Goal: Download file/media

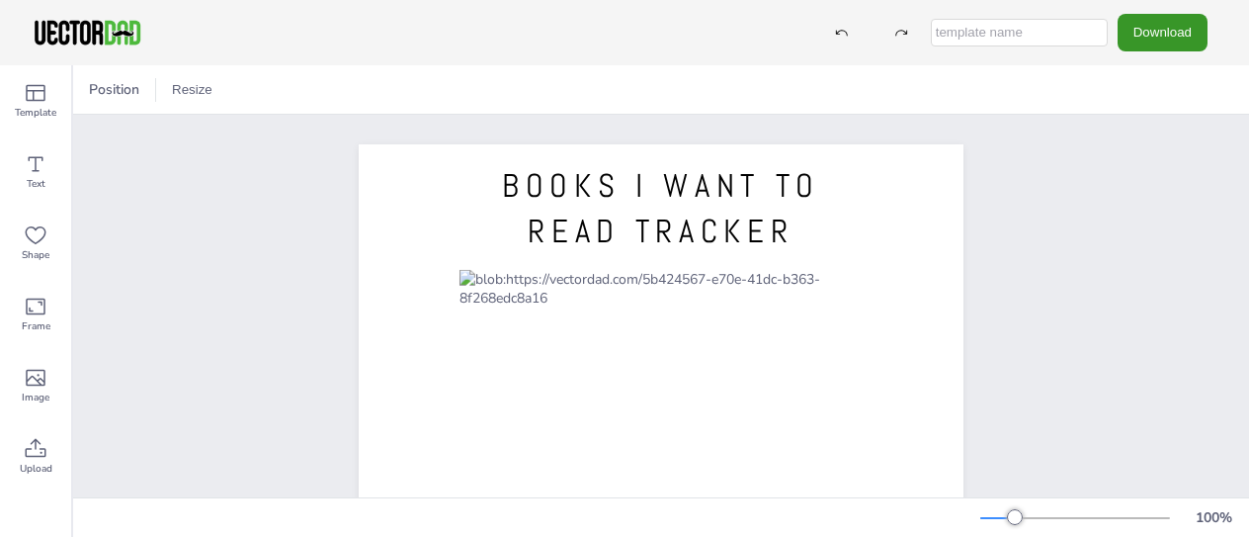
click at [1182, 26] on button "Download" at bounding box center [1163, 32] width 90 height 37
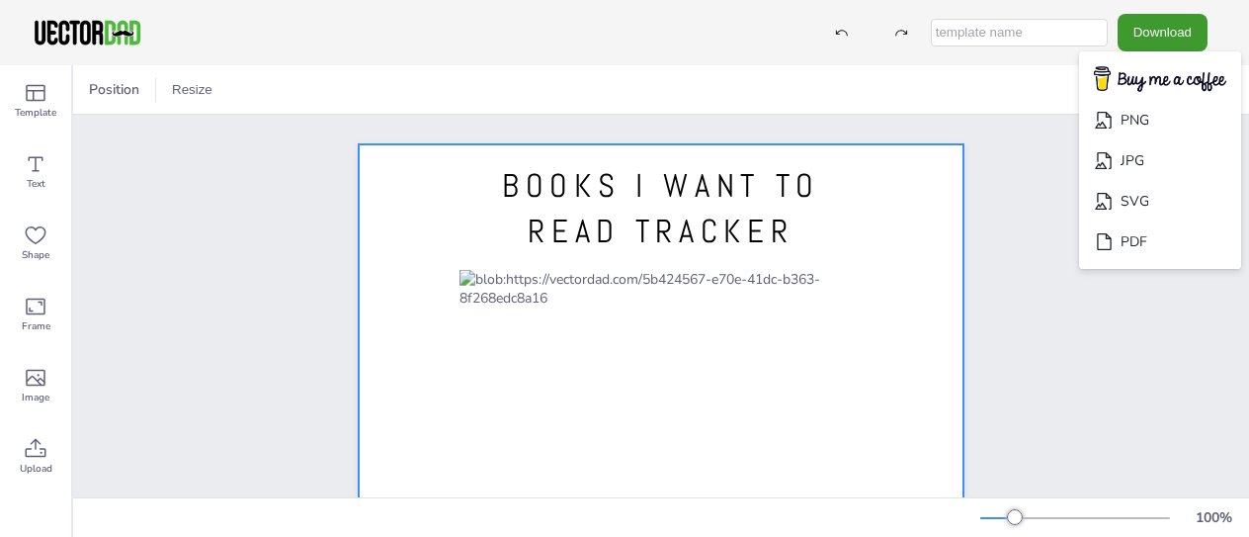
click at [880, 239] on div at bounding box center [661, 535] width 605 height 782
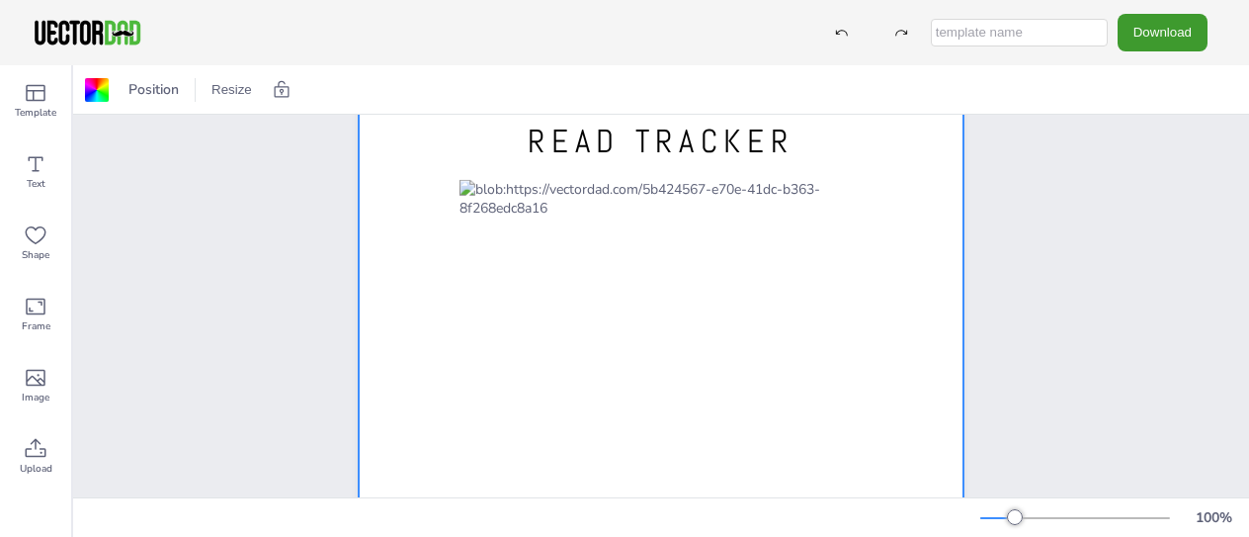
scroll to position [92, 0]
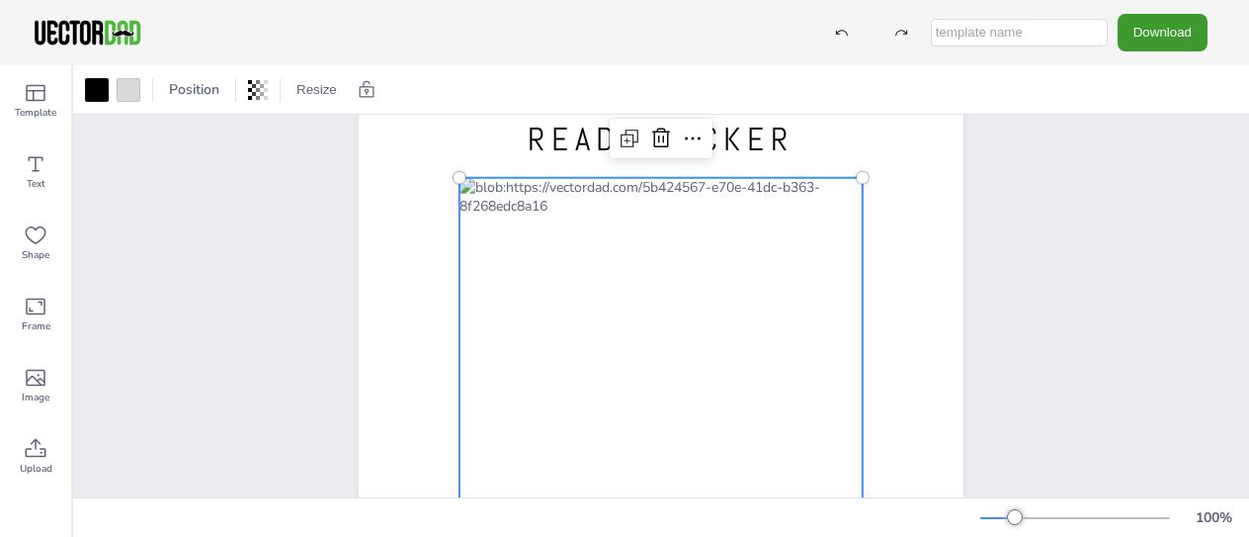
click at [606, 216] on div at bounding box center [661, 470] width 403 height 584
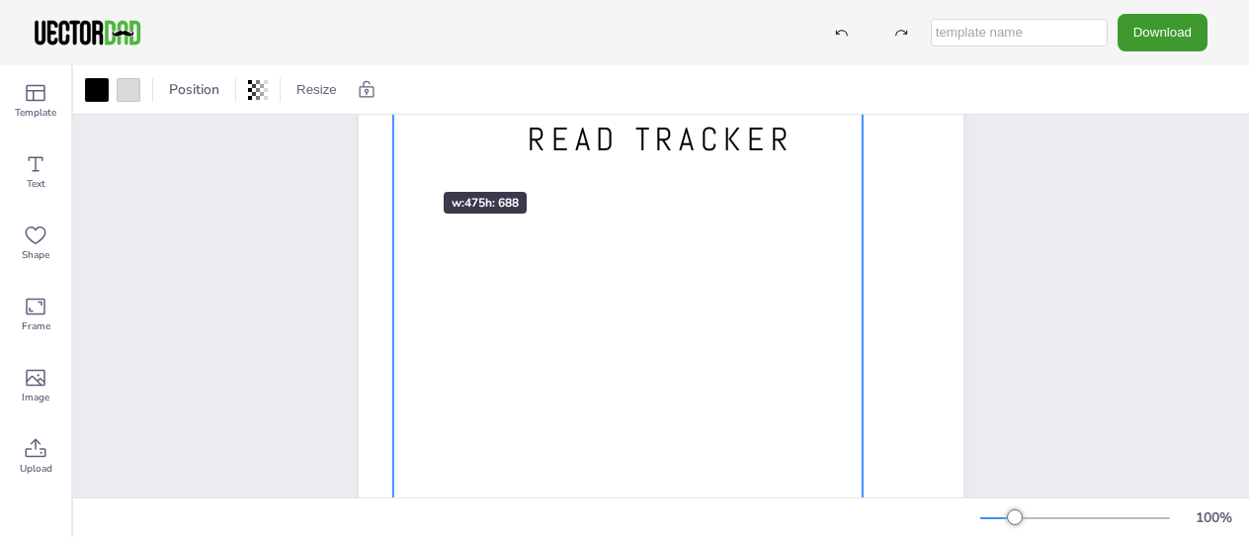
drag, startPoint x: 451, startPoint y: 177, endPoint x: 384, endPoint y: 155, distance: 69.7
click at [384, 155] on div "BOOKS I WANT TO READ TRACKER [DOMAIN_NAME]" at bounding box center [661, 443] width 605 height 782
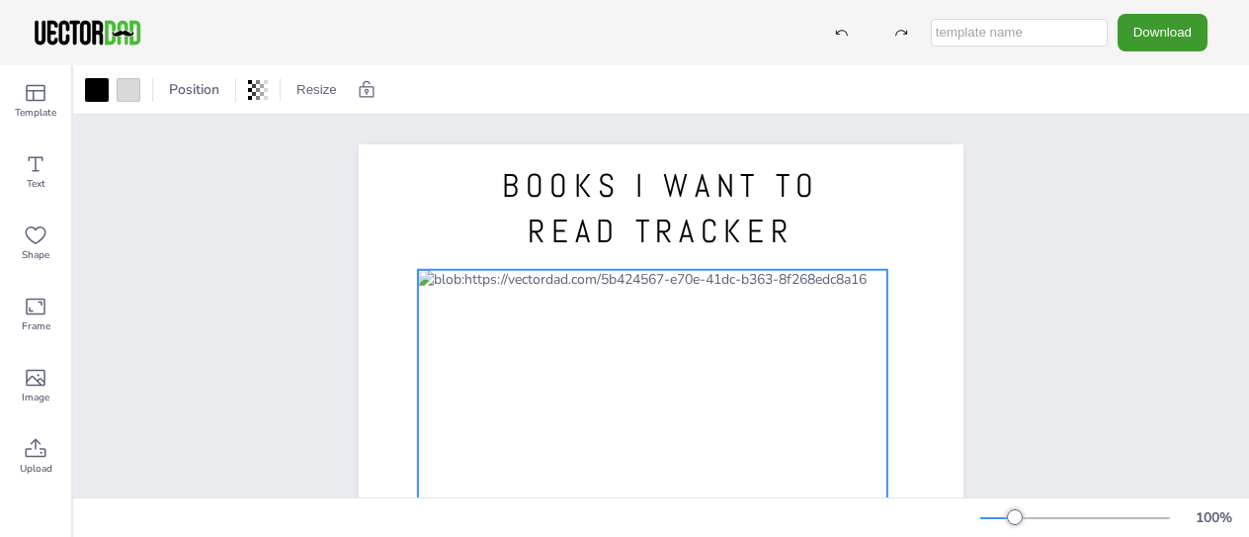
drag, startPoint x: 828, startPoint y: 262, endPoint x: 851, endPoint y: 355, distance: 95.6
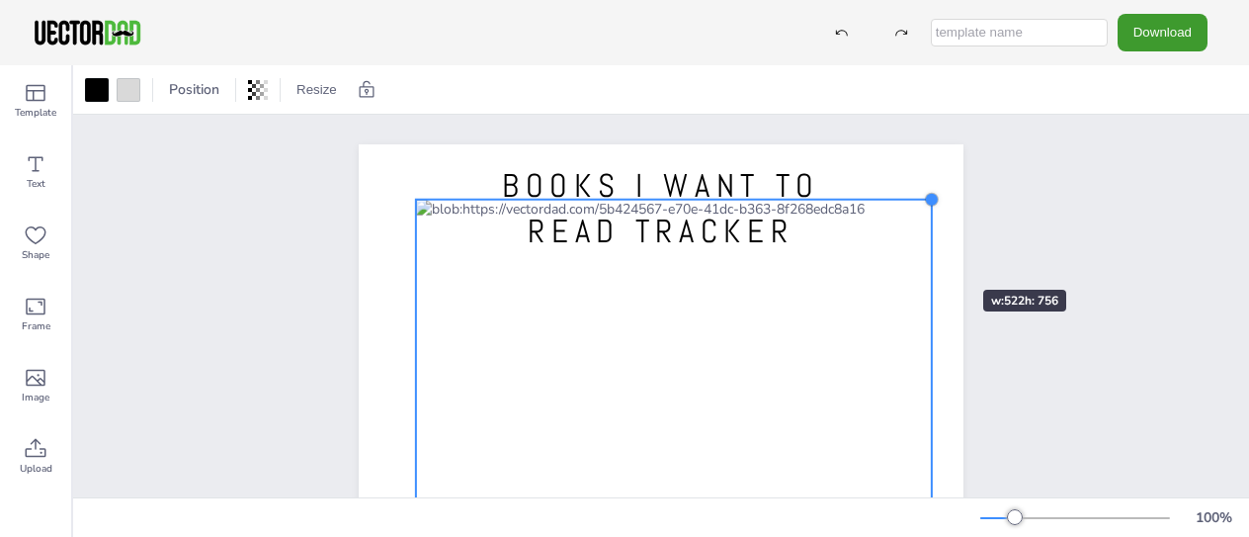
drag, startPoint x: 878, startPoint y: 264, endPoint x: 923, endPoint y: 261, distance: 45.6
click at [923, 261] on div "BOOKS I WANT TO READ TRACKER [DOMAIN_NAME]" at bounding box center [661, 535] width 605 height 782
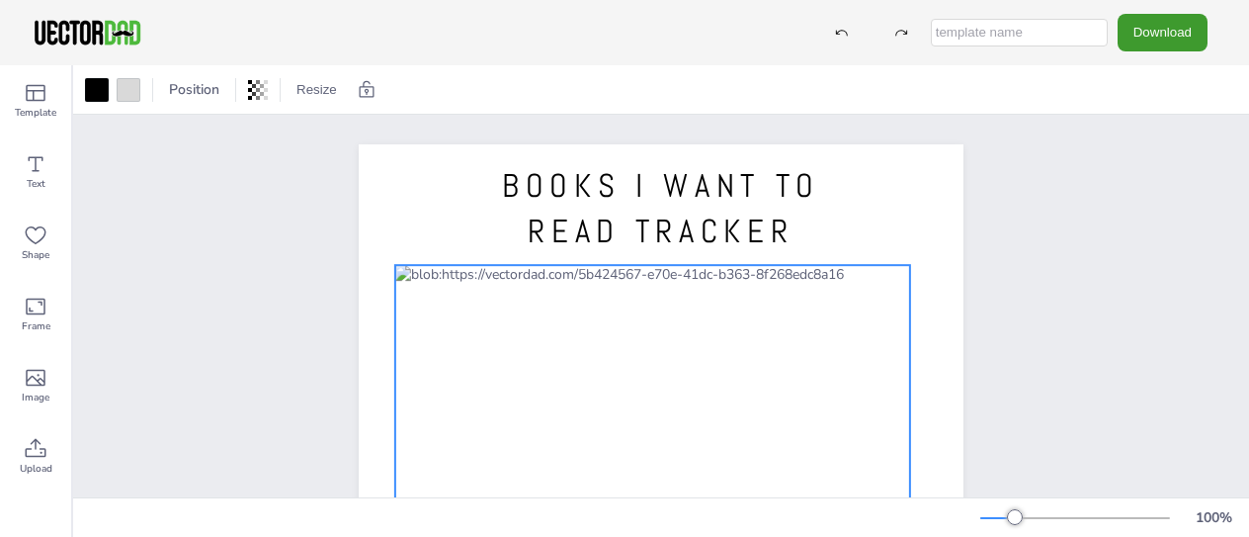
drag, startPoint x: 860, startPoint y: 334, endPoint x: 839, endPoint y: 398, distance: 67.5
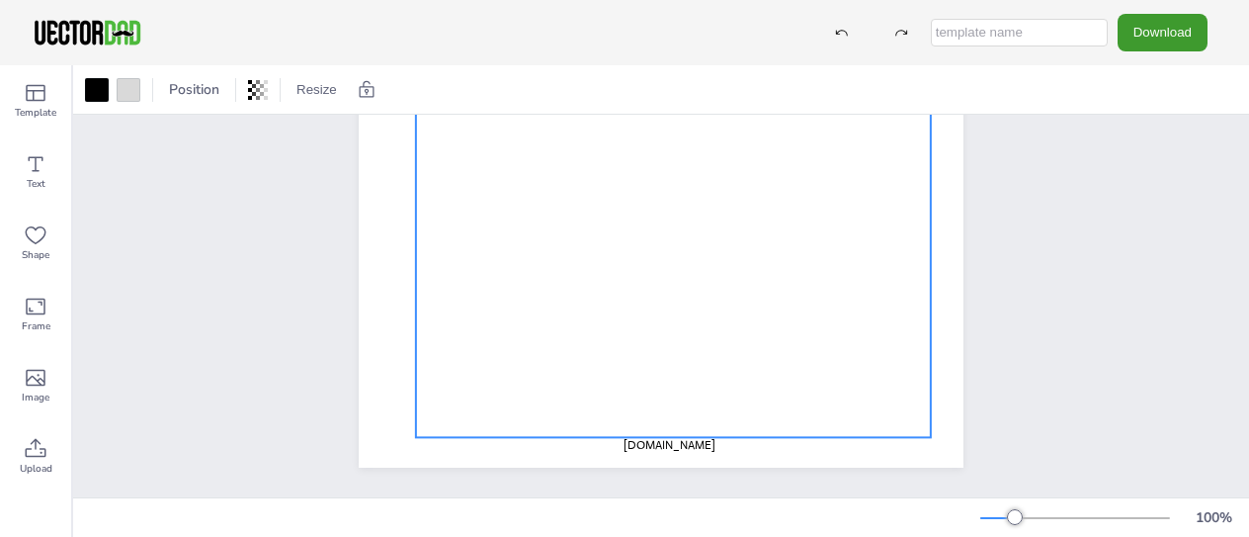
scroll to position [473, 0]
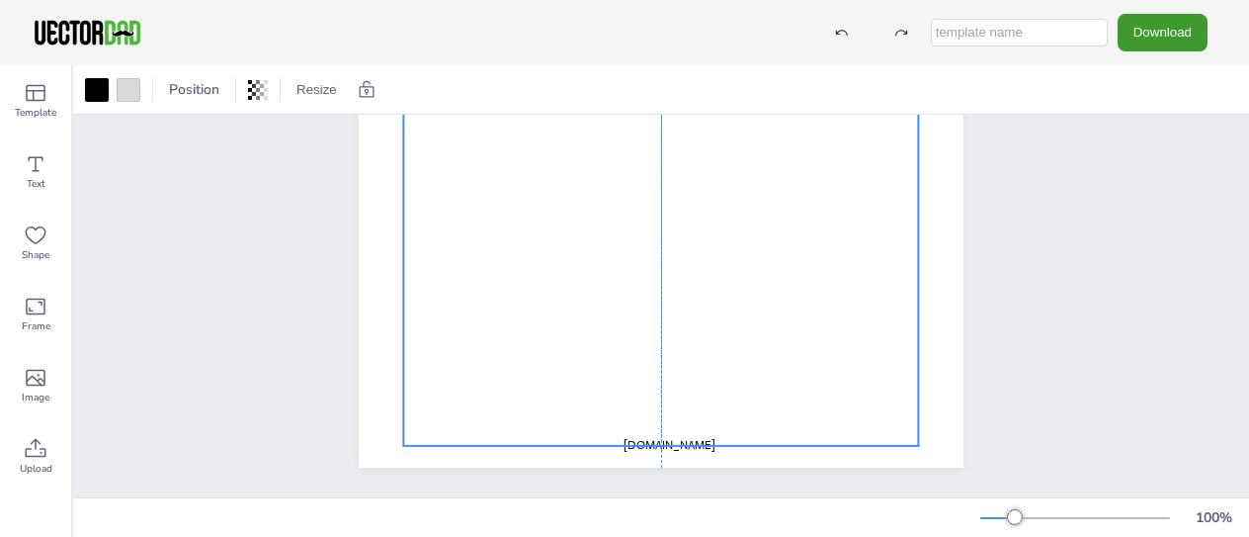
drag, startPoint x: 786, startPoint y: 274, endPoint x: 796, endPoint y: 262, distance: 15.4
click at [796, 262] on div at bounding box center [660, 73] width 515 height 746
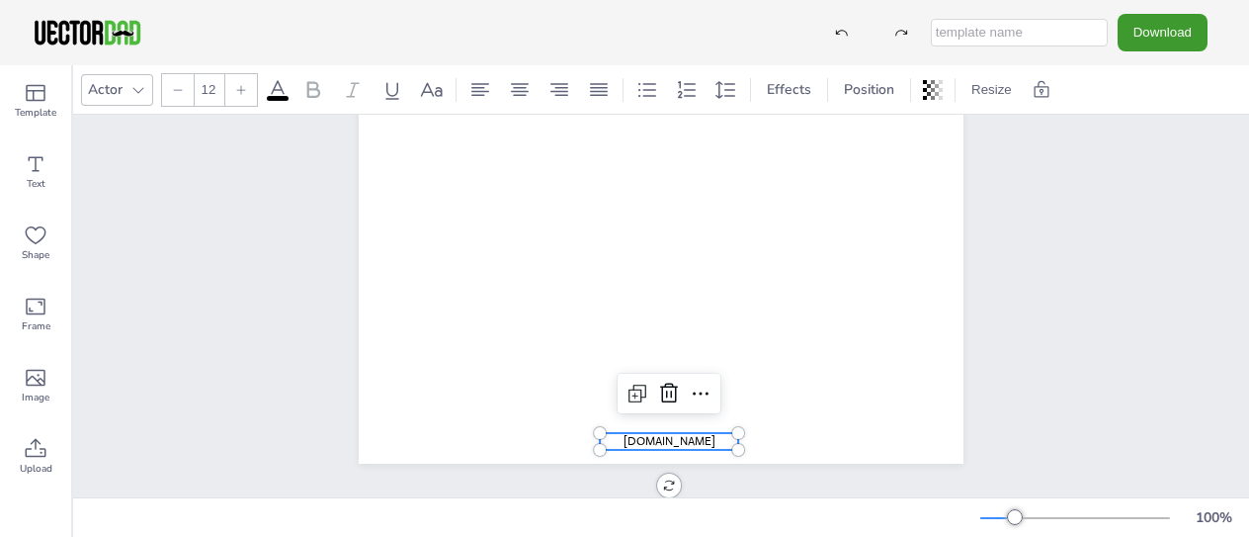
click at [690, 433] on span "[DOMAIN_NAME]" at bounding box center [670, 441] width 92 height 16
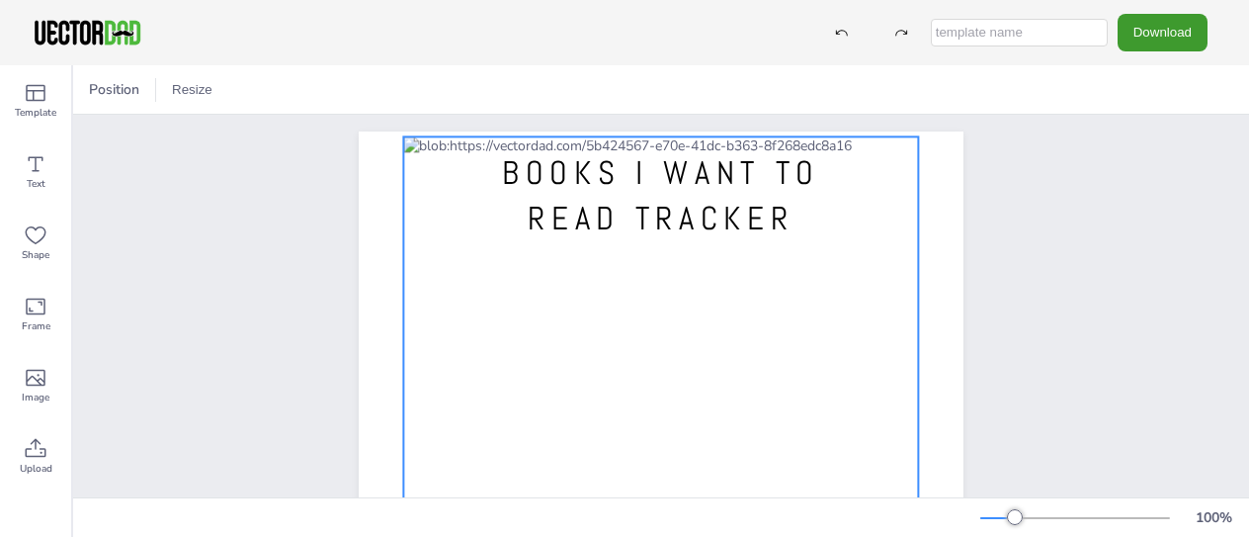
scroll to position [0, 0]
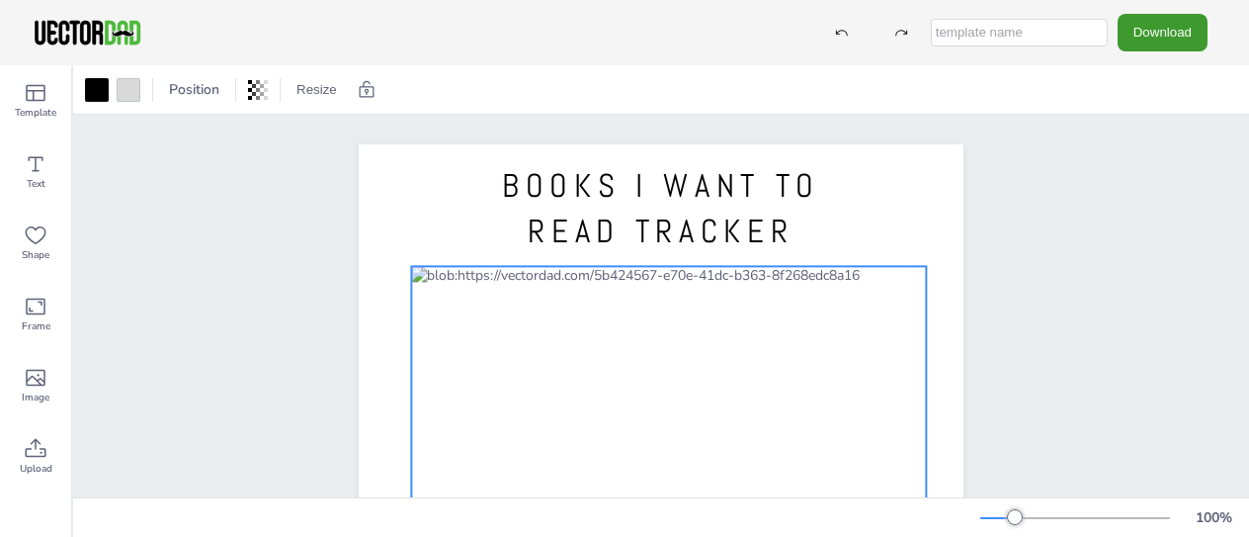
drag, startPoint x: 686, startPoint y: 301, endPoint x: 694, endPoint y: 418, distance: 116.9
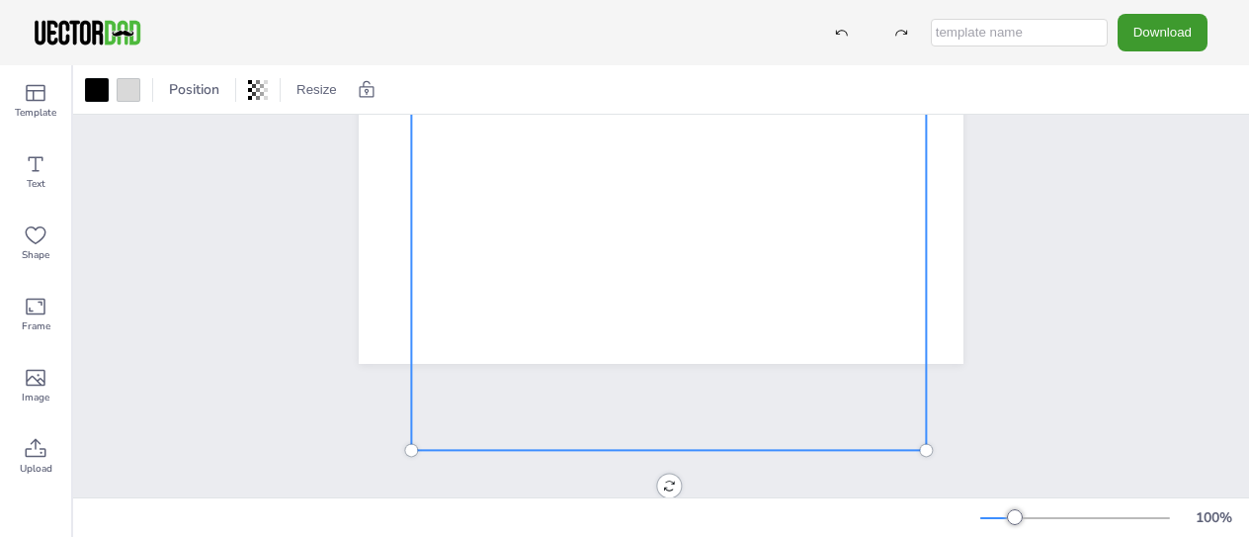
scroll to position [577, 0]
click at [300, 90] on button "Resize" at bounding box center [317, 90] width 56 height 32
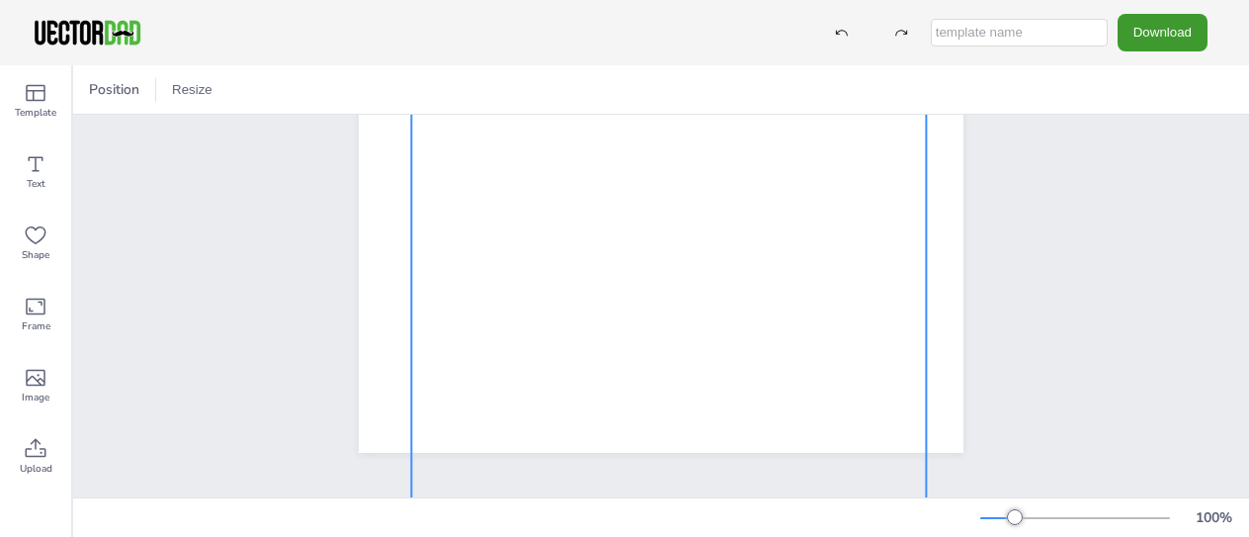
scroll to position [530, 0]
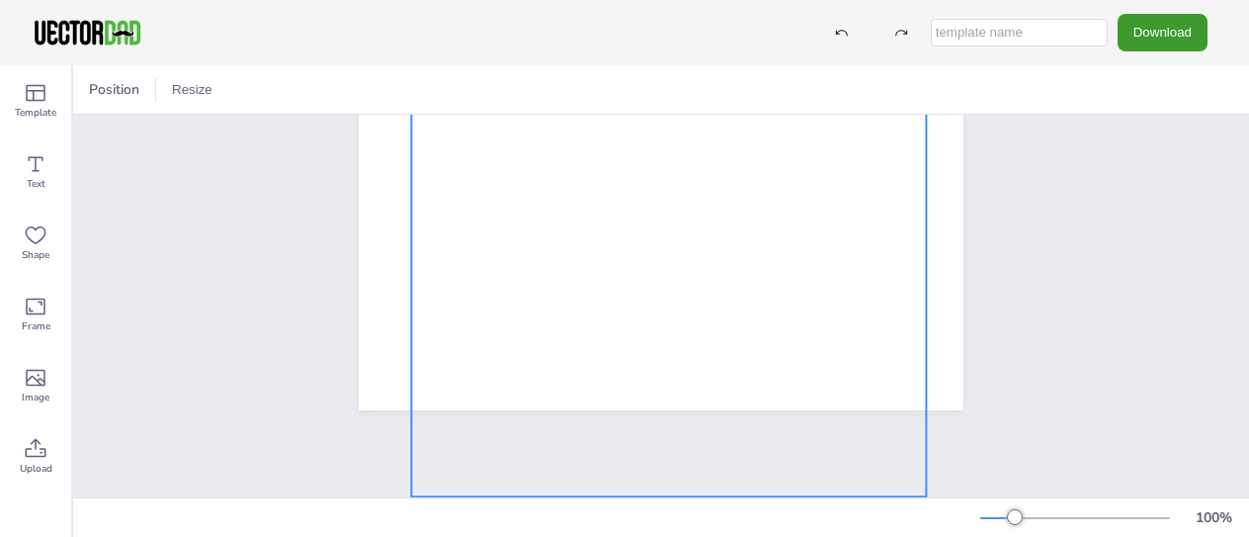
click at [663, 339] on div at bounding box center [668, 123] width 515 height 746
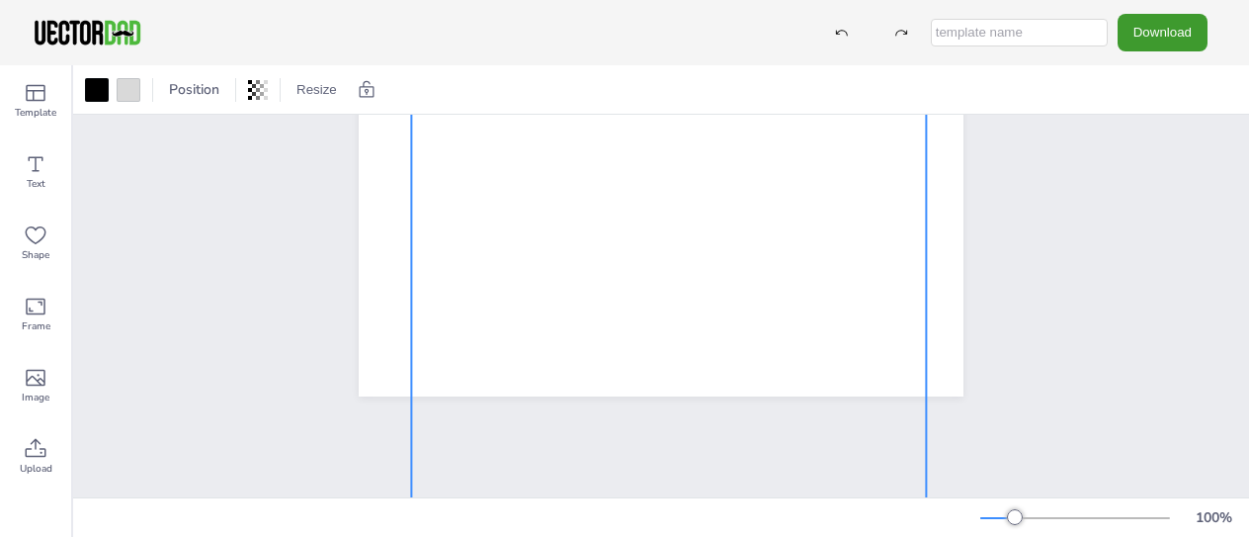
scroll to position [577, 0]
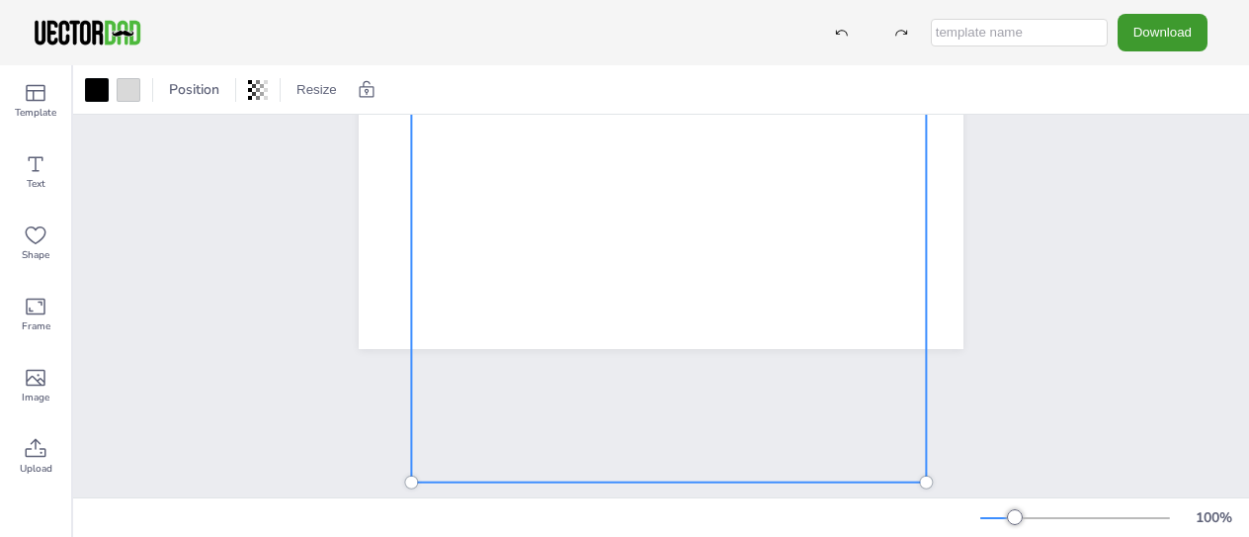
click at [640, 243] on div at bounding box center [668, 109] width 515 height 746
click at [18, 326] on div "Frame" at bounding box center [35, 314] width 71 height 71
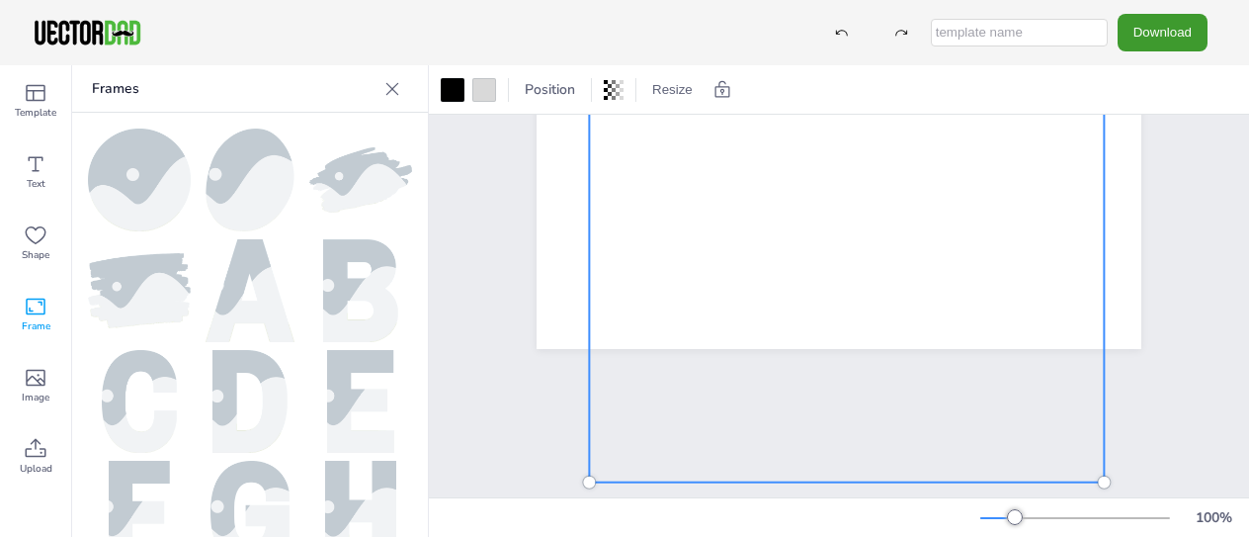
click at [121, 171] on img at bounding box center [139, 179] width 103 height 103
